Goal: Information Seeking & Learning: Understand process/instructions

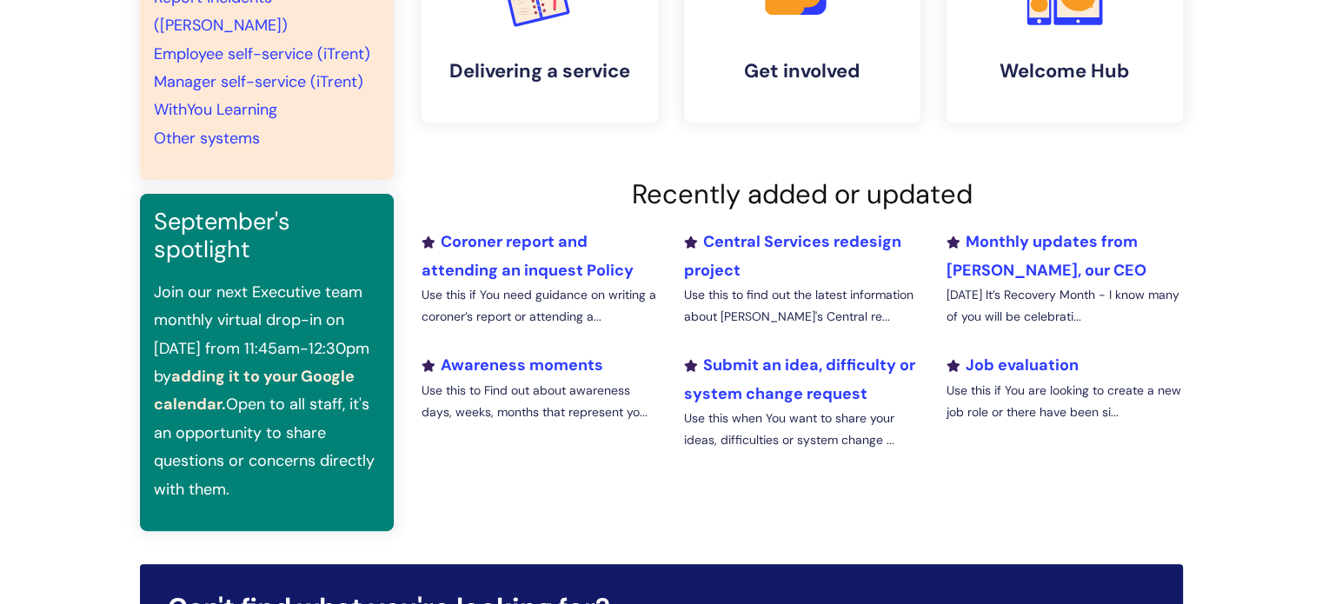
scroll to position [469, 0]
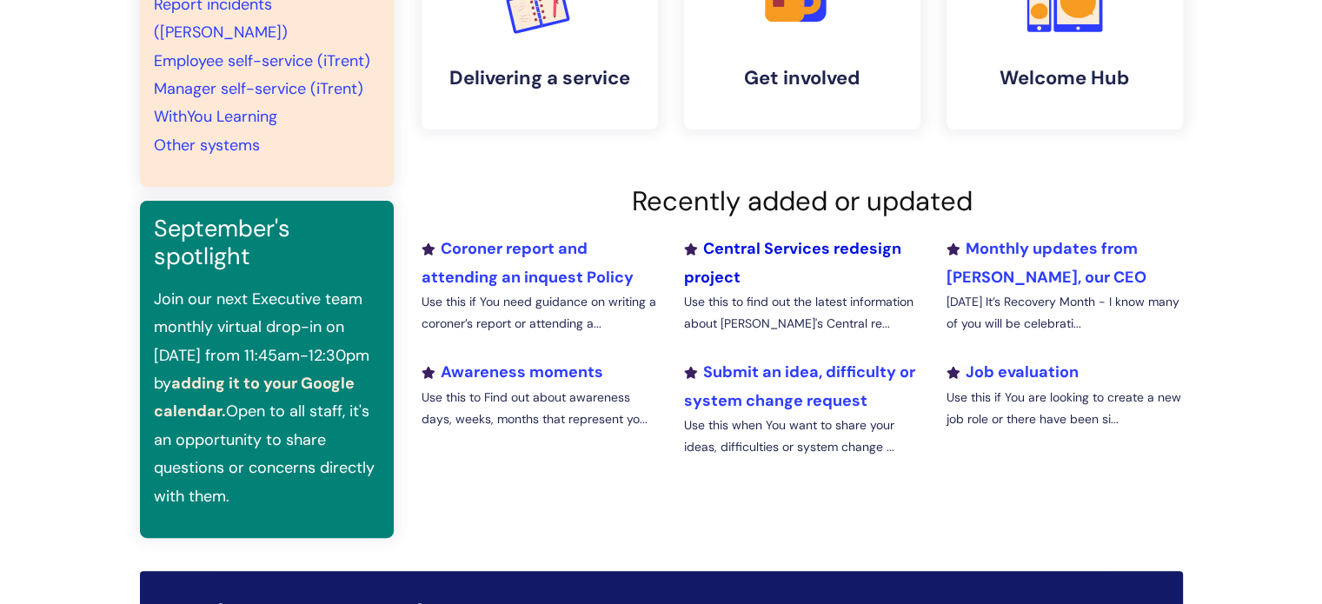
click at [814, 245] on link "Central Services redesign project" at bounding box center [791, 262] width 217 height 49
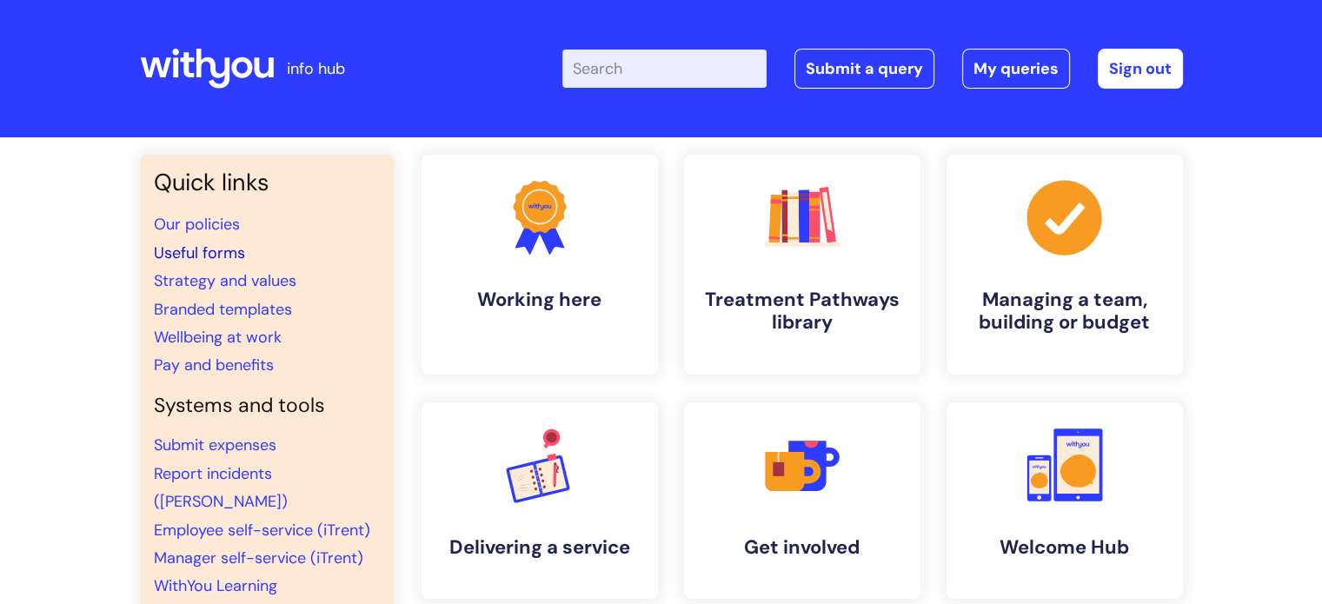
click at [229, 249] on link "Useful forms" at bounding box center [199, 253] width 91 height 21
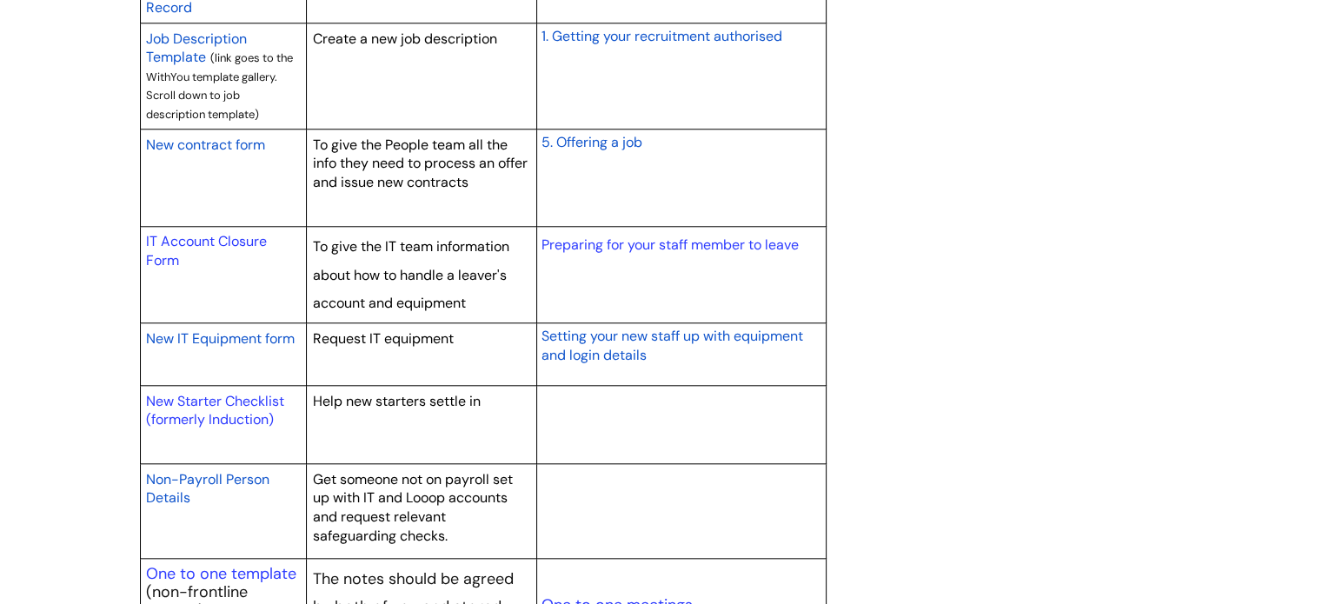
scroll to position [1690, 0]
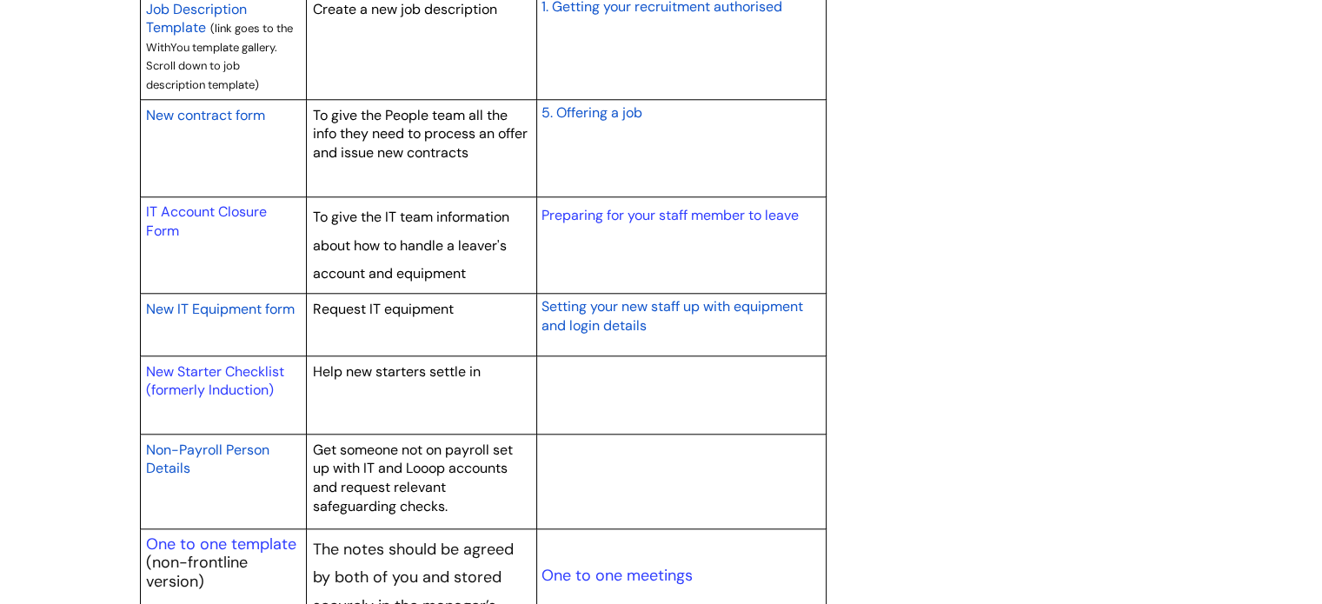
click at [650, 308] on span "Setting your new staff up with equipment and login details" at bounding box center [672, 315] width 262 height 37
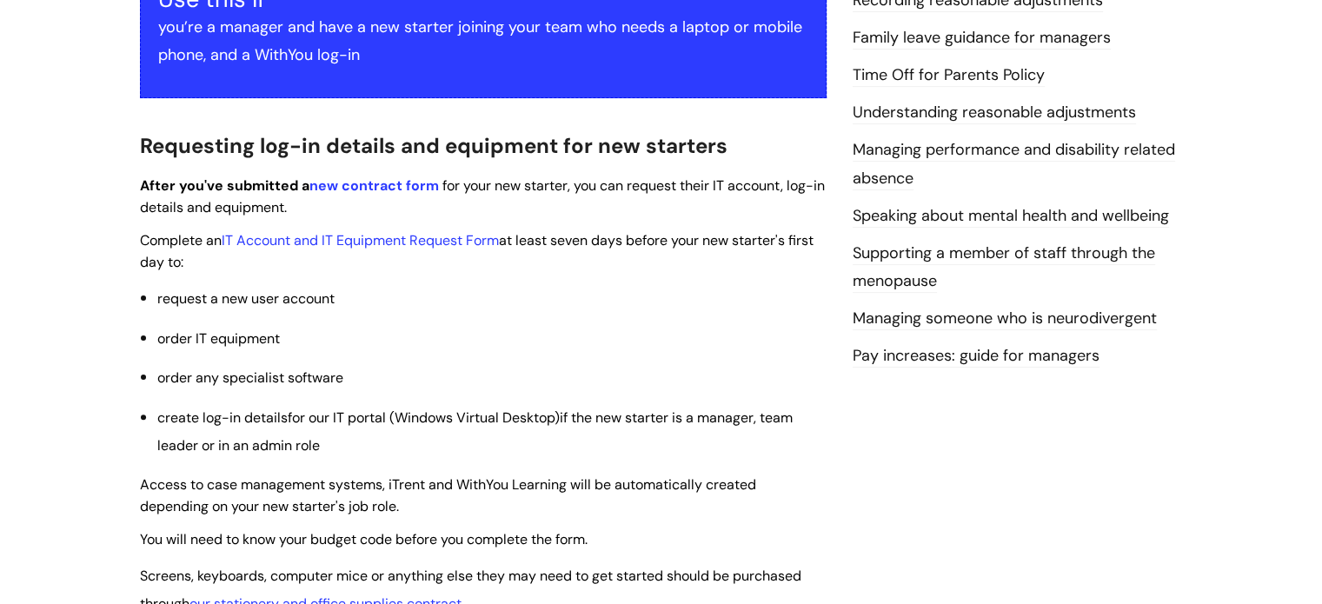
scroll to position [426, 0]
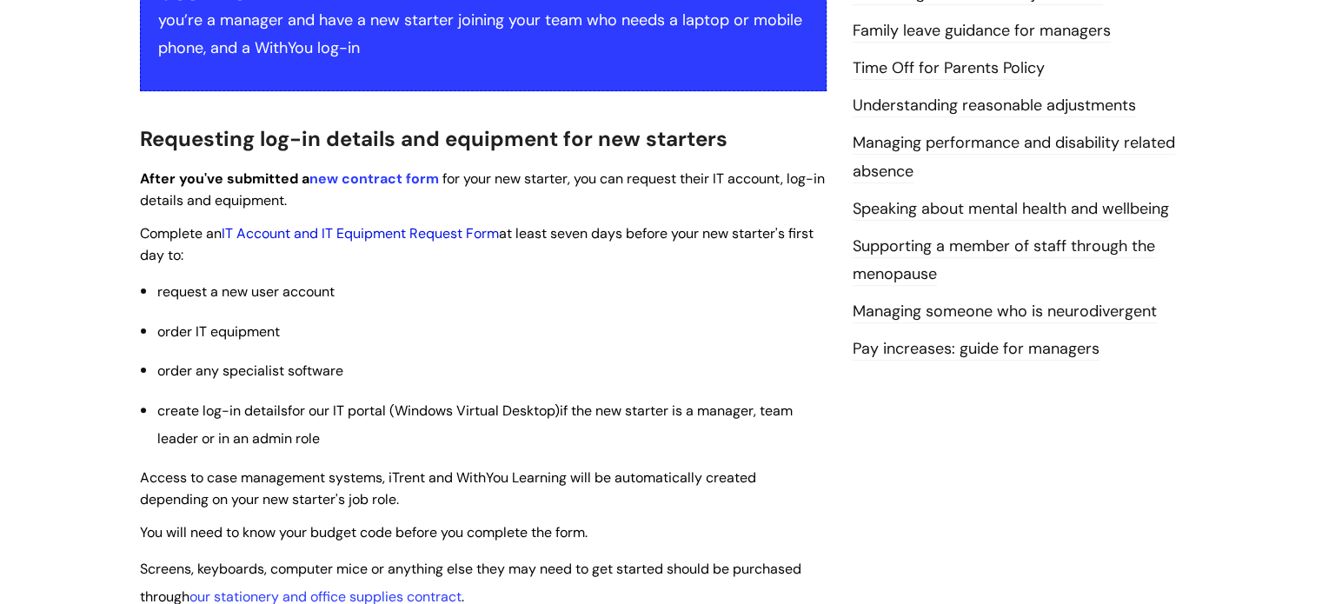
click at [409, 229] on link "IT Account and IT Equipment Request Form" at bounding box center [360, 233] width 277 height 18
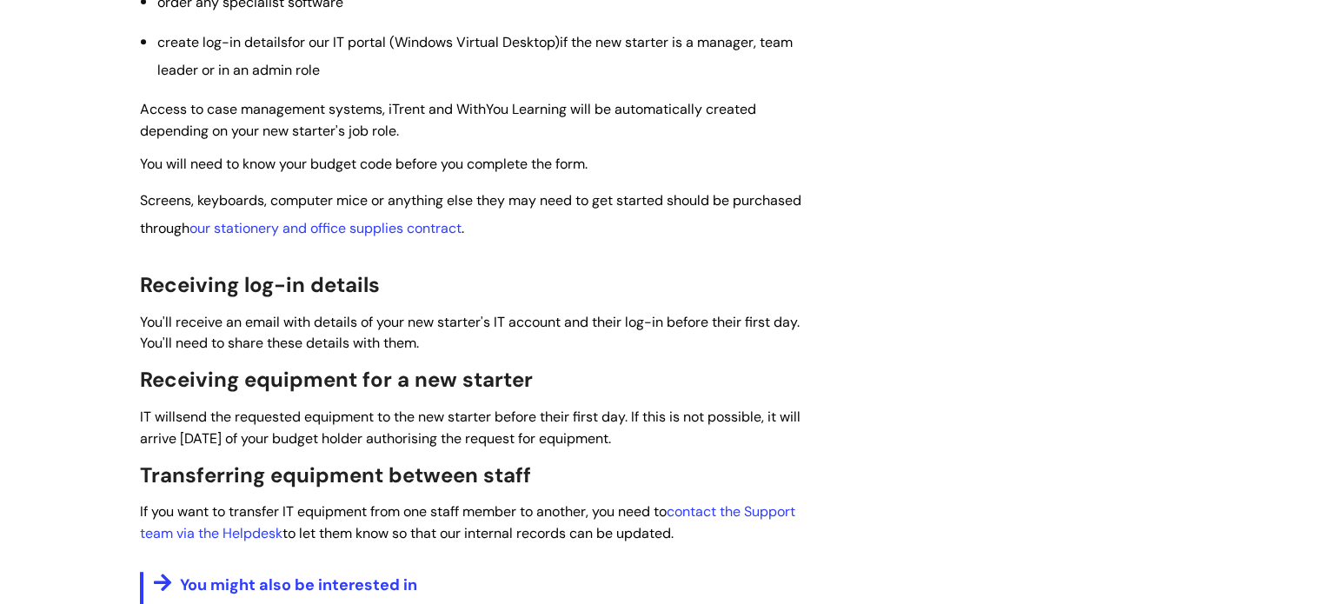
scroll to position [803, 0]
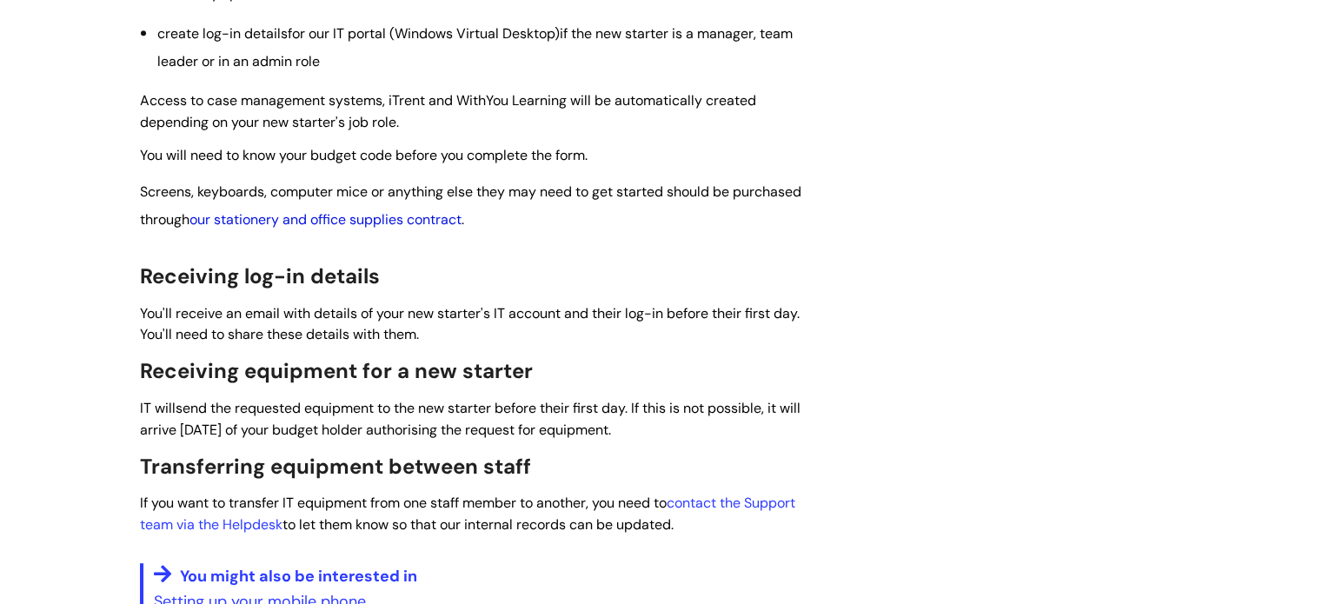
click at [285, 216] on link "our stationery and office supplies contract" at bounding box center [325, 219] width 272 height 18
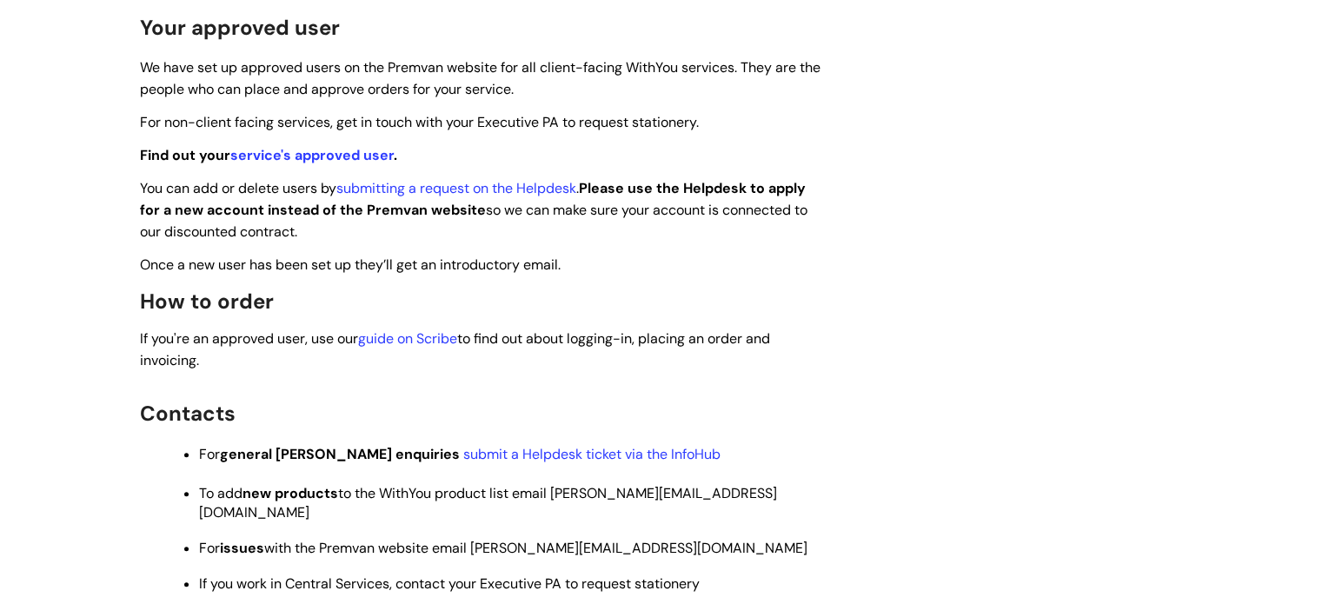
scroll to position [646, 0]
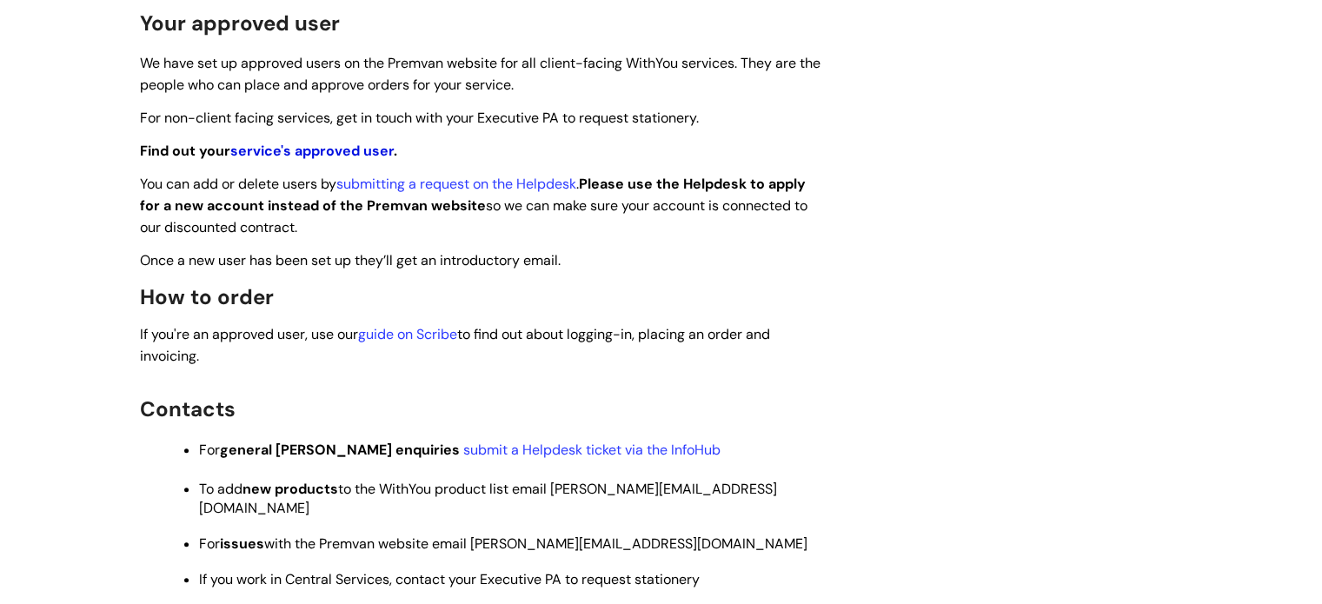
click at [268, 149] on link "service's approved user" at bounding box center [311, 151] width 163 height 18
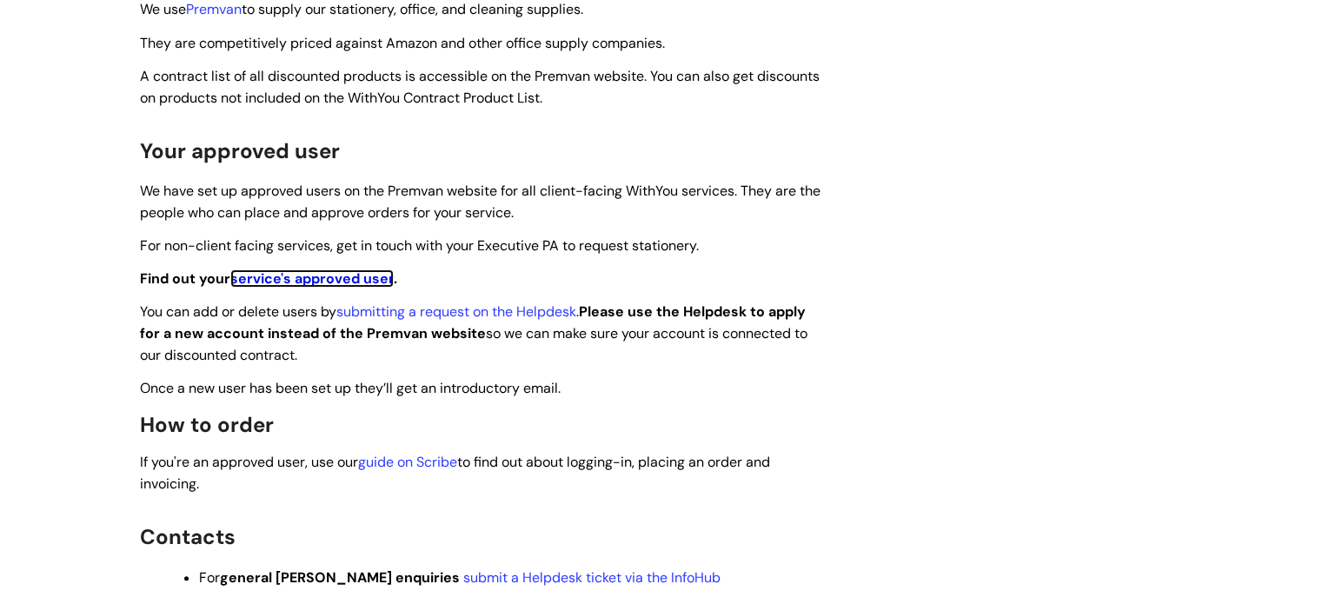
scroll to position [529, 0]
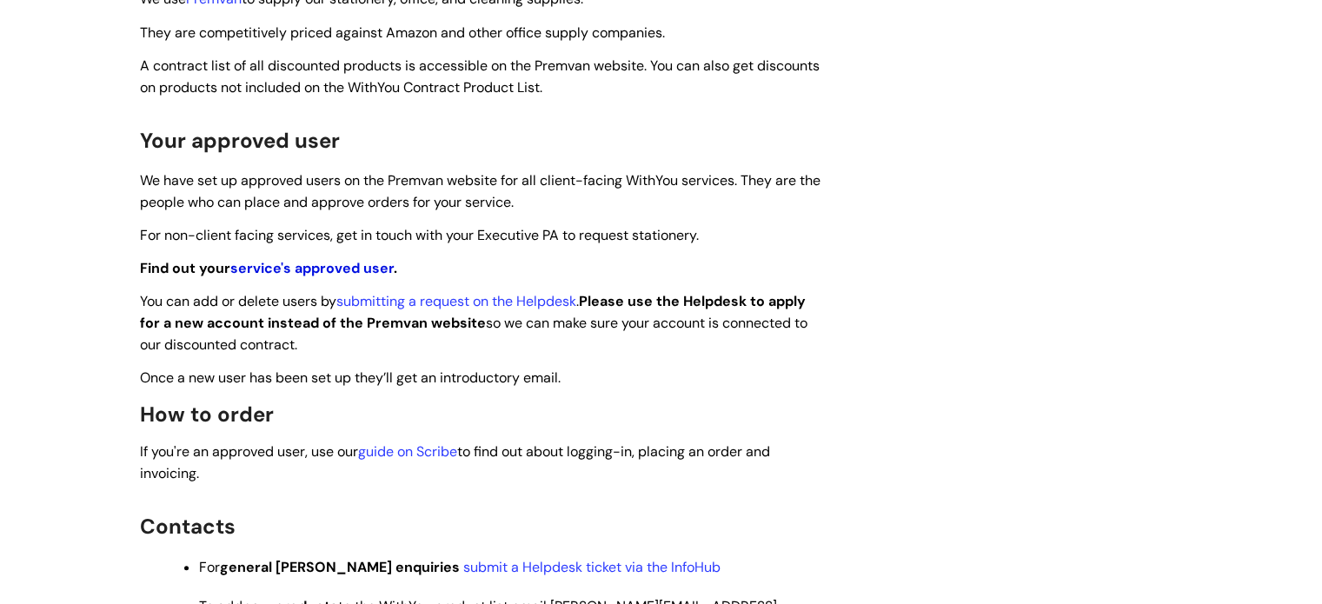
click at [304, 265] on link "service's approved user" at bounding box center [311, 268] width 163 height 18
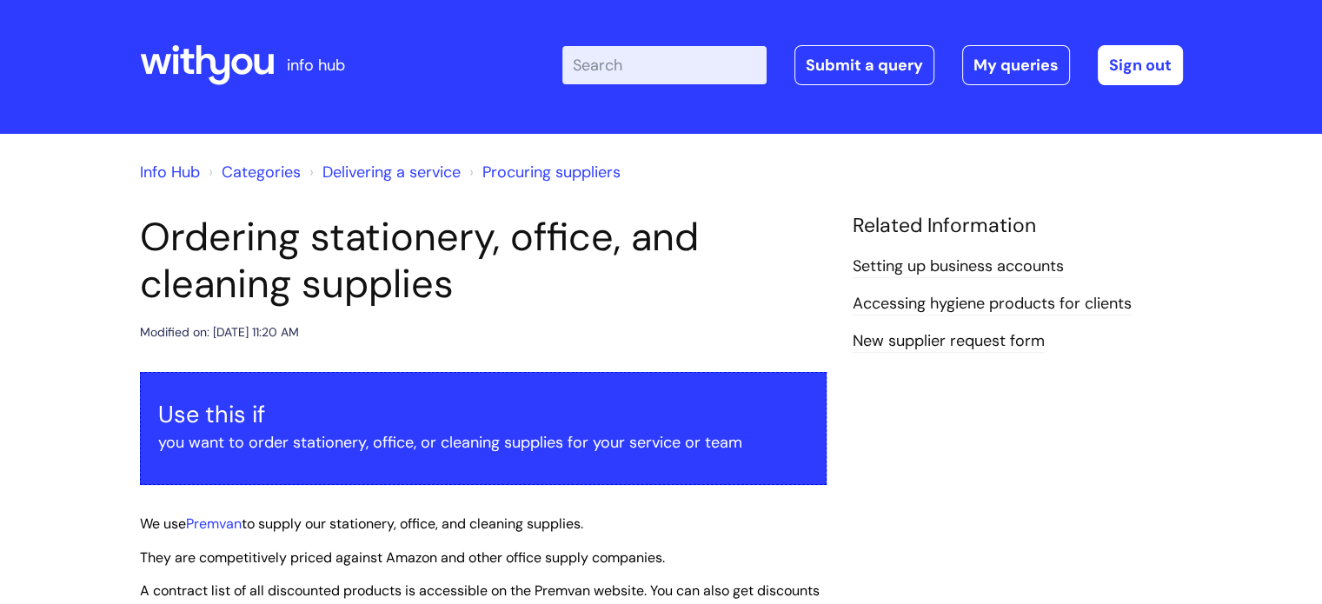
scroll to position [38, 0]
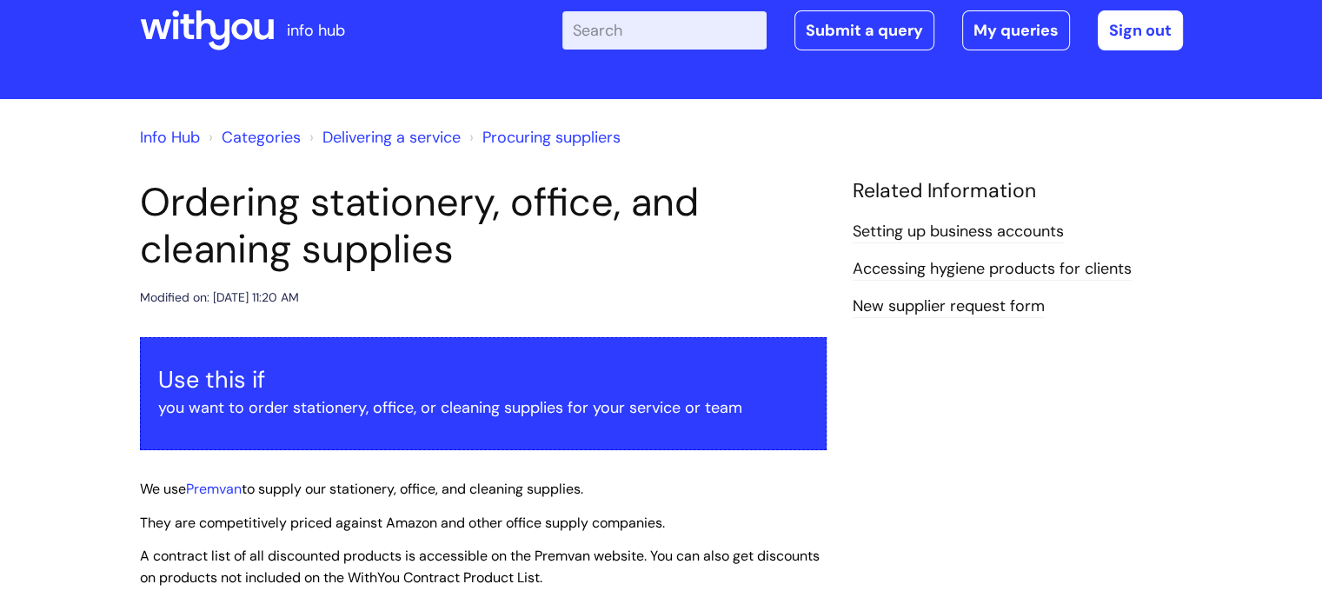
click at [223, 37] on icon at bounding box center [213, 30] width 34 height 40
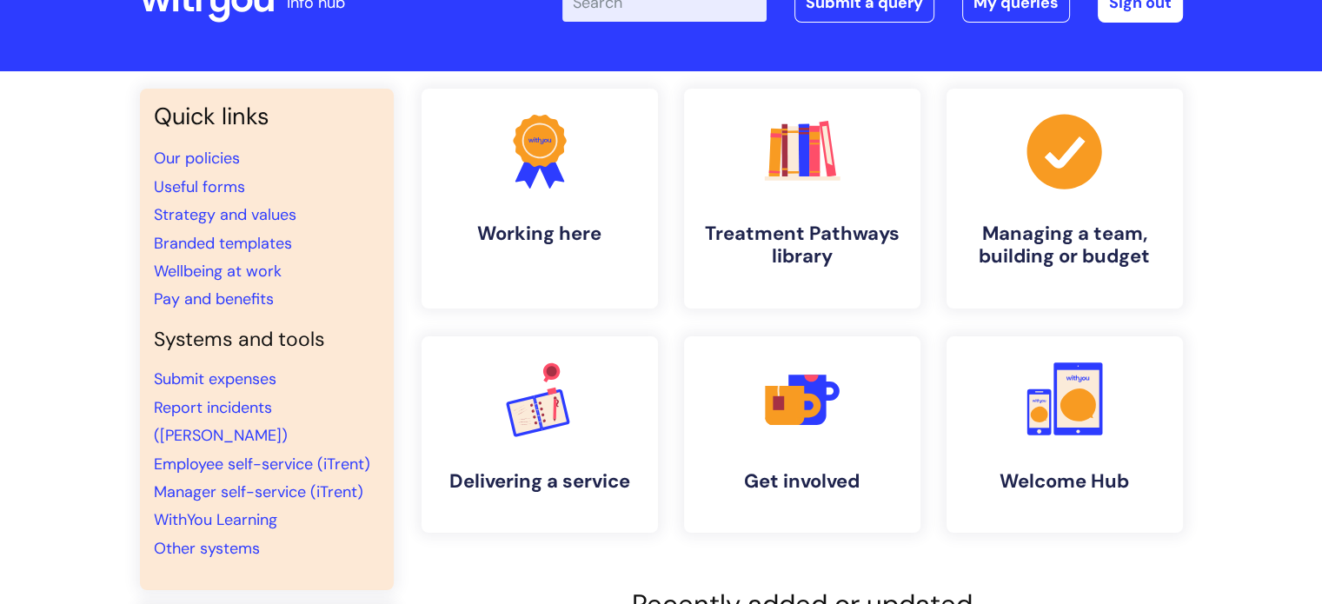
scroll to position [73, 0]
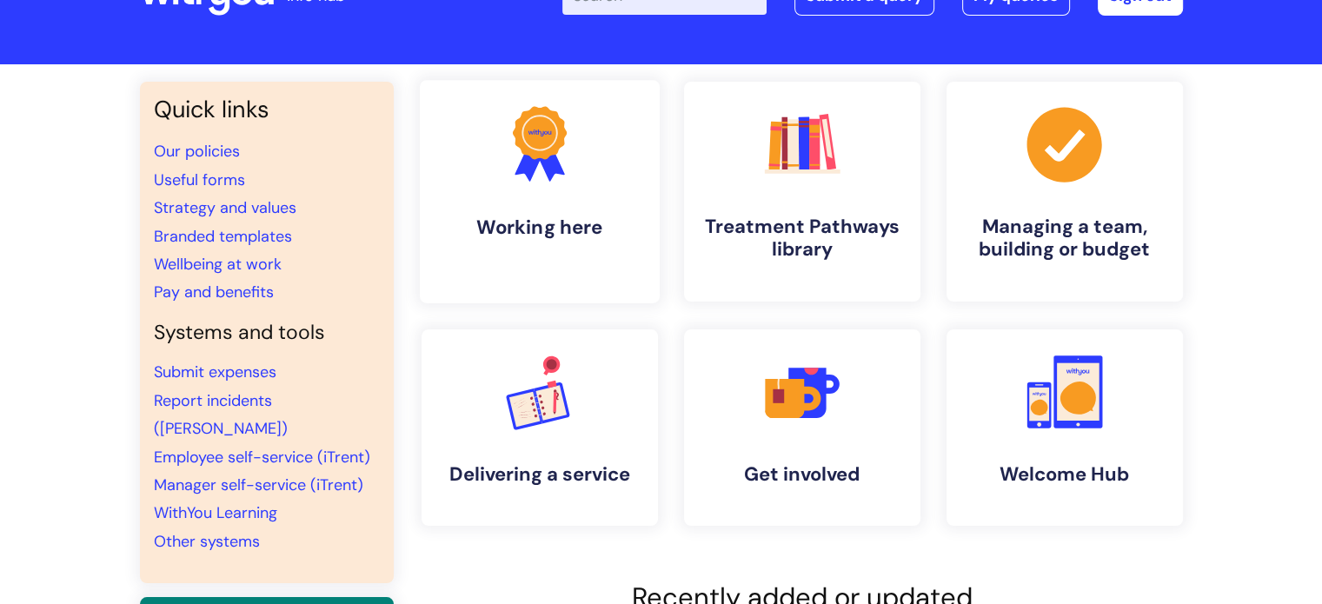
click at [508, 163] on icon ".cls-1{fill:#f89b22;}.cls-1,.cls-2,.cls-3{stroke-width:0px;}.cls-2{fill:#2d3cff…" at bounding box center [539, 144] width 86 height 86
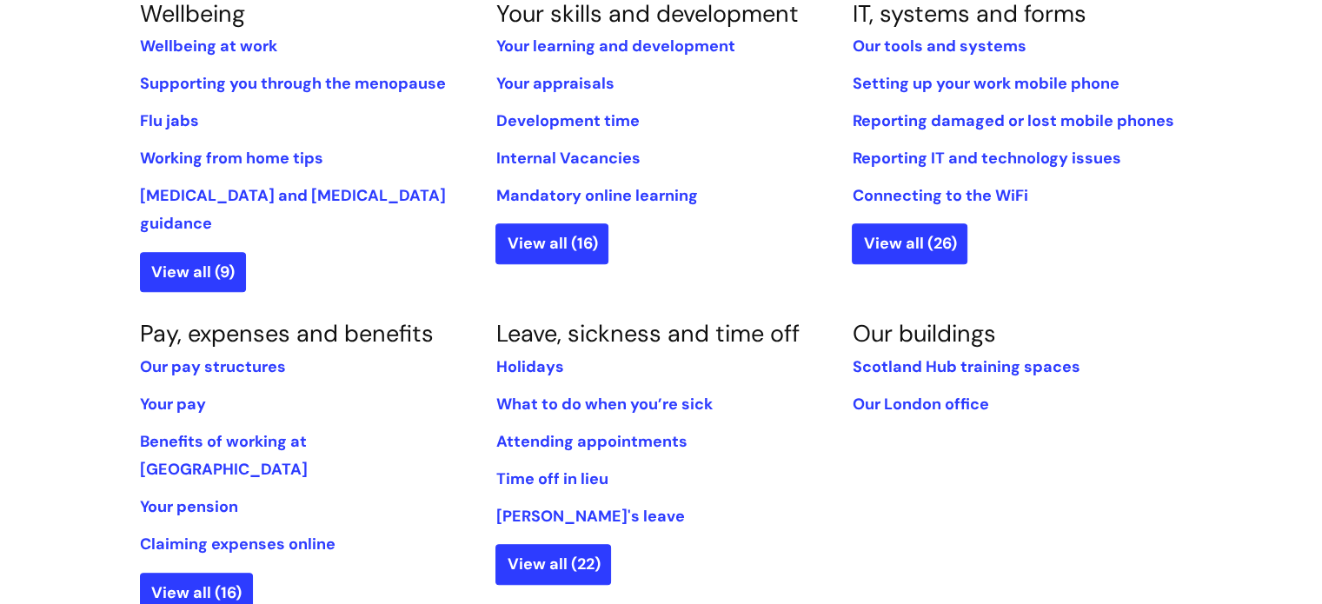
scroll to position [799, 0]
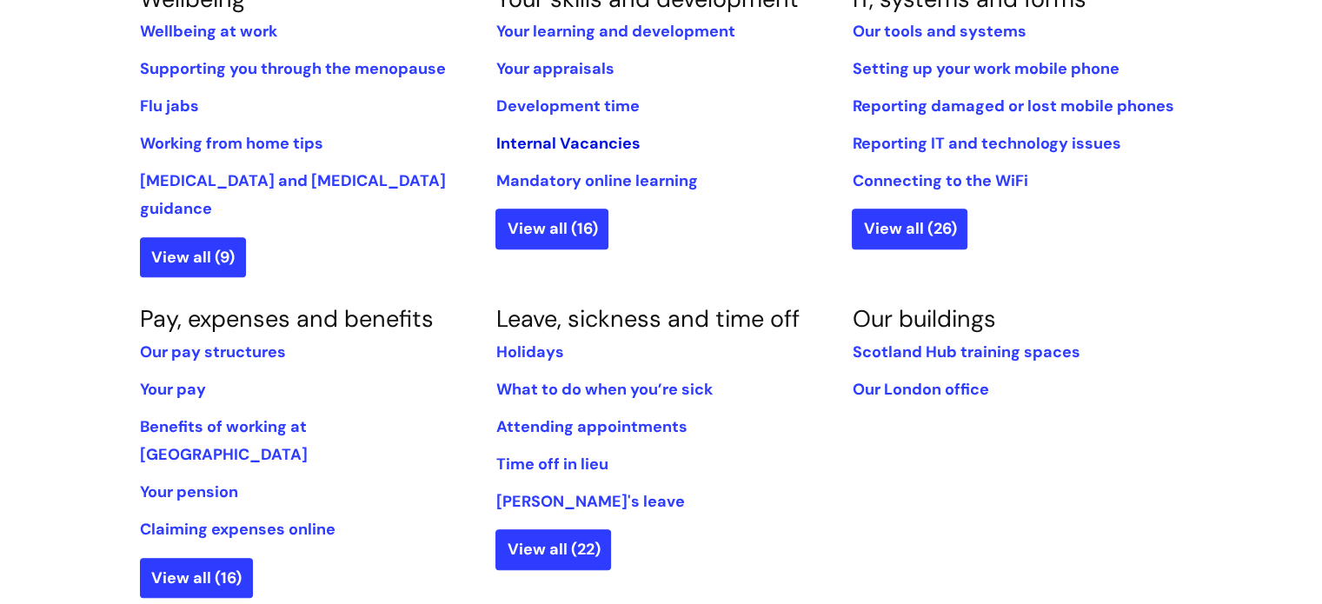
click at [575, 142] on link "Internal Vacancies" at bounding box center [567, 143] width 144 height 21
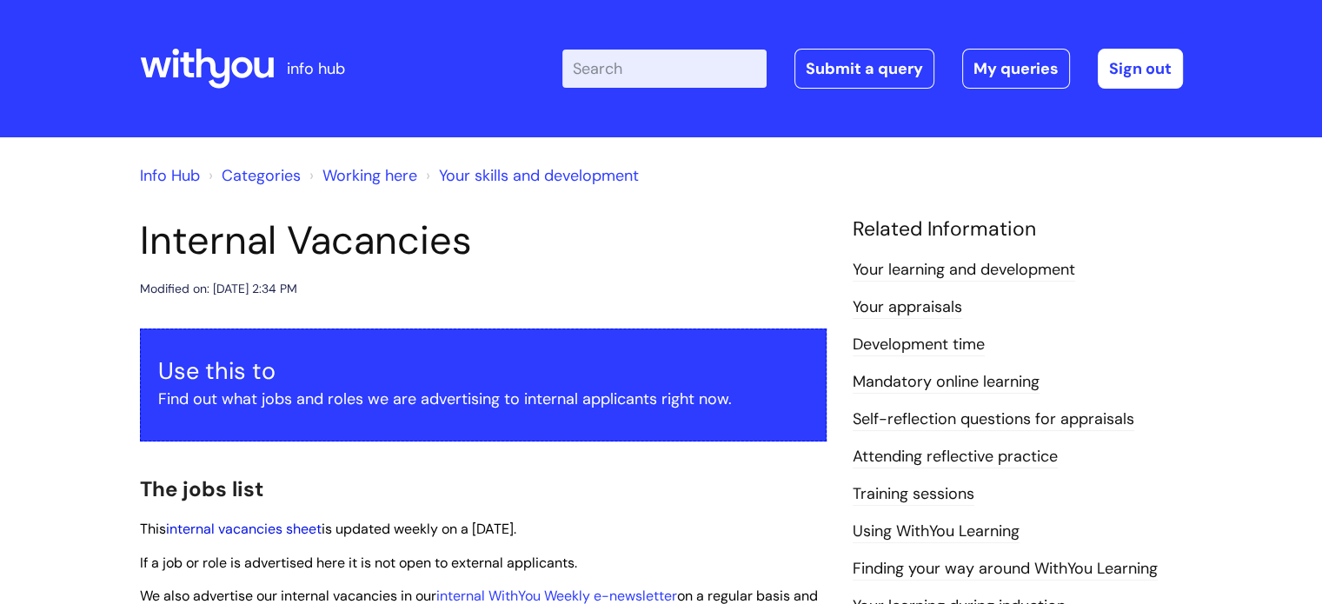
click at [296, 531] on link "internal vacancies sheet" at bounding box center [244, 529] width 156 height 18
